Goal: Browse casually

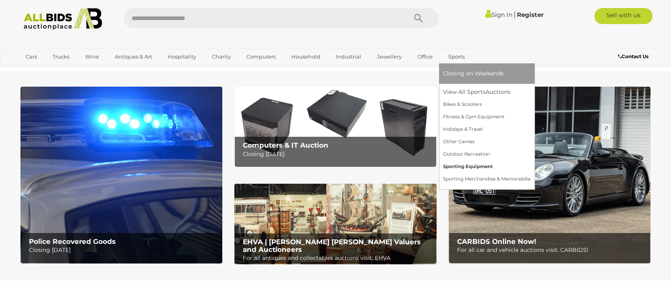
click at [454, 166] on link "Sporting Equipment" at bounding box center [486, 166] width 87 height 12
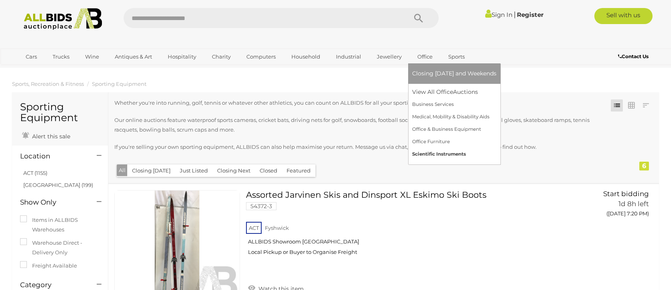
click at [432, 154] on link "Scientific Instruments" at bounding box center [454, 154] width 84 height 12
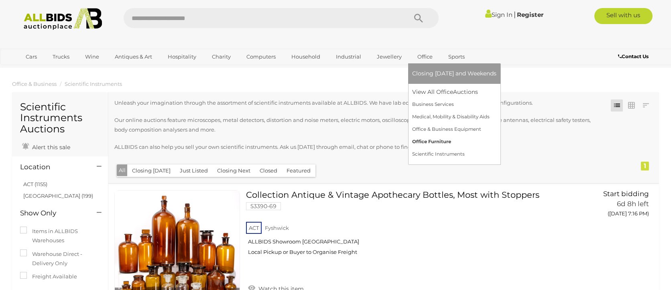
click at [422, 142] on link "Office Furniture" at bounding box center [454, 142] width 84 height 12
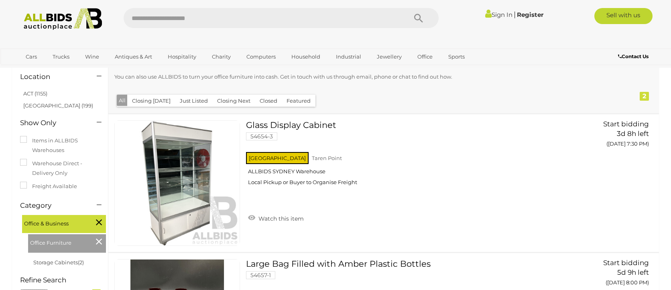
scroll to position [80, 0]
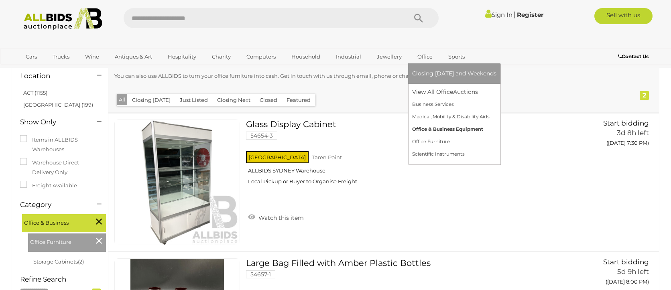
click at [422, 129] on link "Office & Business Equipment" at bounding box center [454, 129] width 84 height 12
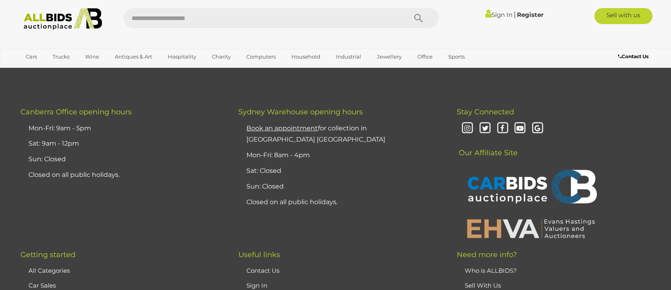
scroll to position [722, 0]
